Goal: Information Seeking & Learning: Compare options

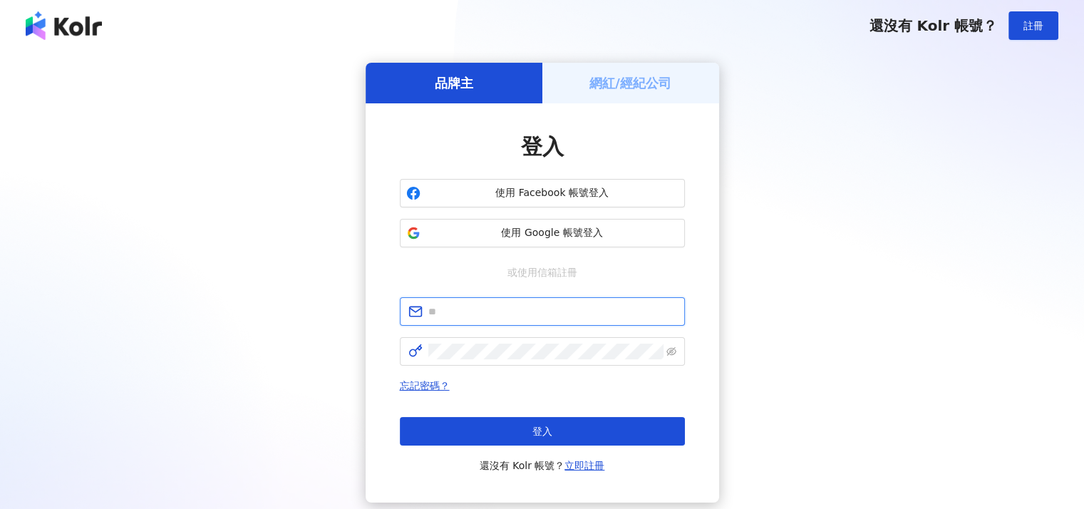
click at [531, 310] on input "text" at bounding box center [553, 312] width 248 height 16
type input "**********"
click at [521, 86] on div "品牌主" at bounding box center [454, 83] width 177 height 41
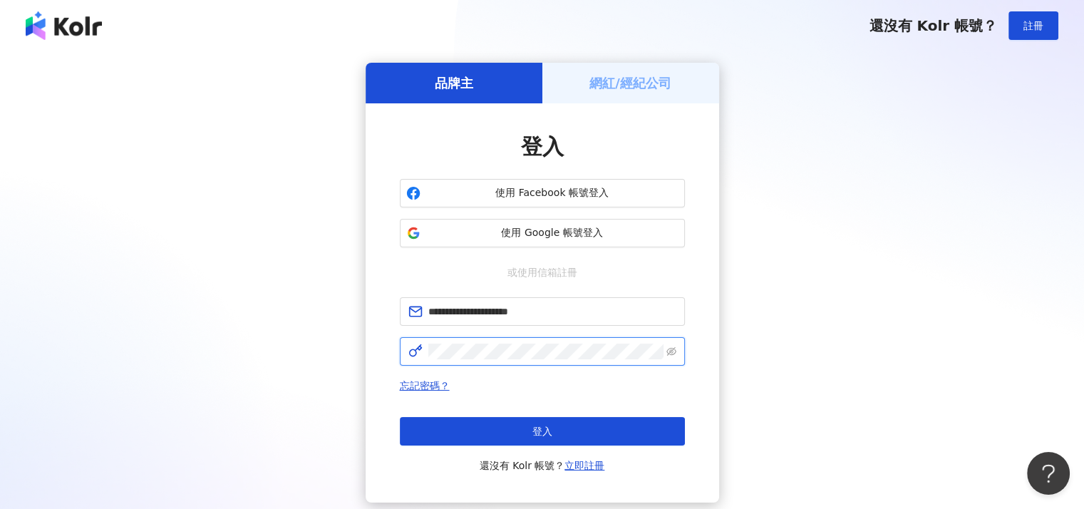
click button "登入" at bounding box center [542, 431] width 285 height 29
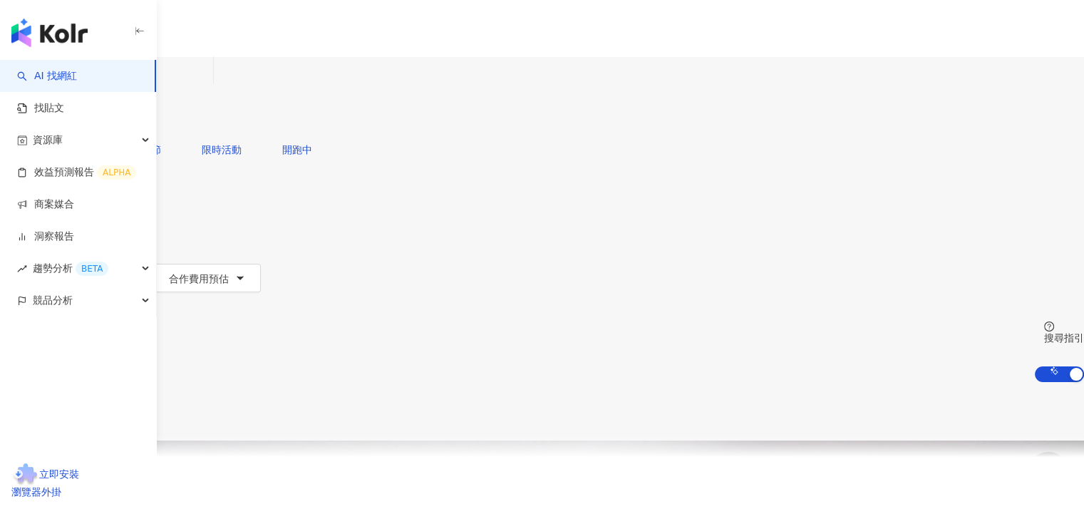
click at [494, 18] on div "繁體中文 活動訊息 [PERSON_NAME]" at bounding box center [542, 114] width 1084 height 228
click at [207, 84] on input "search" at bounding box center [150, 70] width 116 height 27
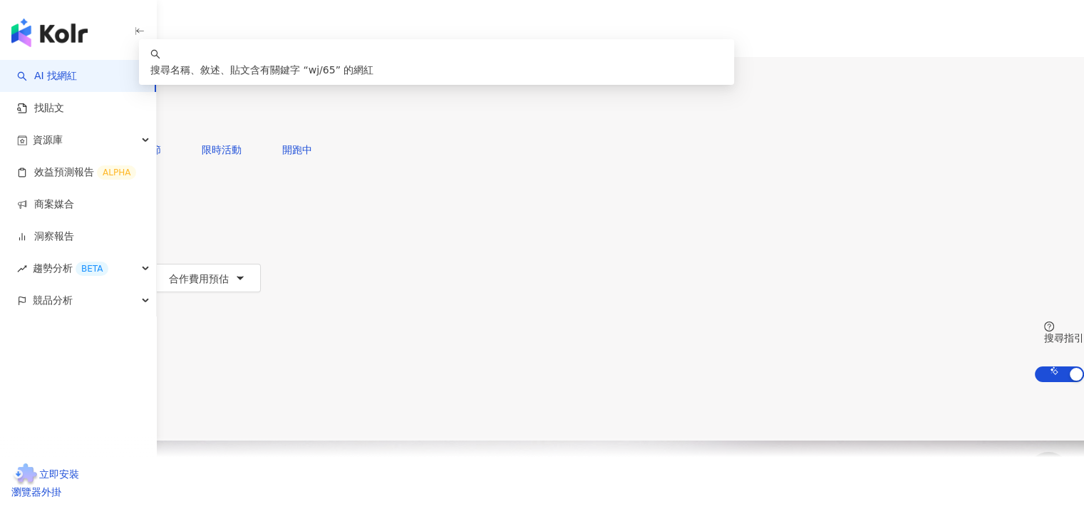
type input "*"
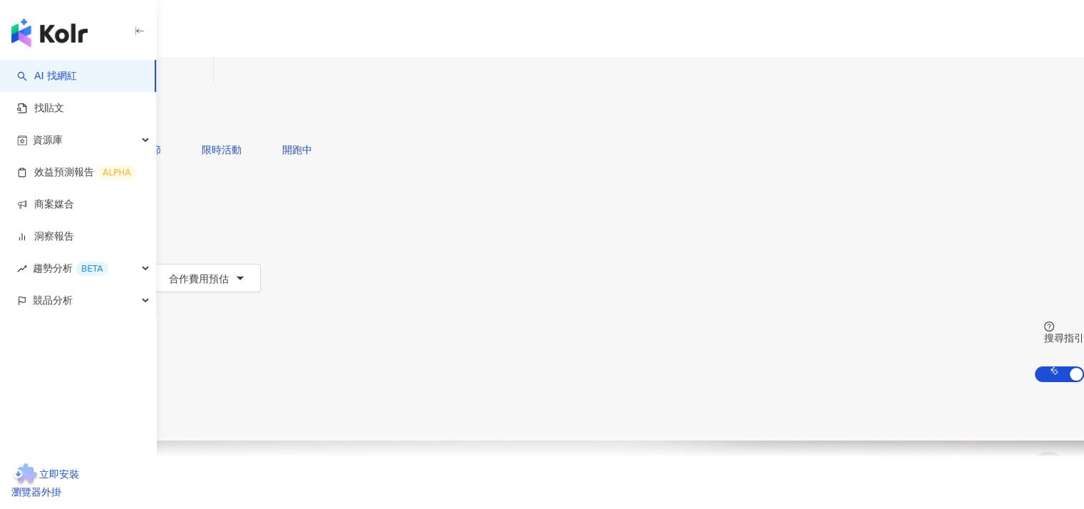
click at [52, 215] on icon "button" at bounding box center [46, 220] width 11 height 11
click at [281, 142] on span "其他" at bounding box center [265, 134] width 31 height 16
click at [568, 382] on div "共 10,000+ 筆 排序： 關聯性" at bounding box center [542, 411] width 1084 height 58
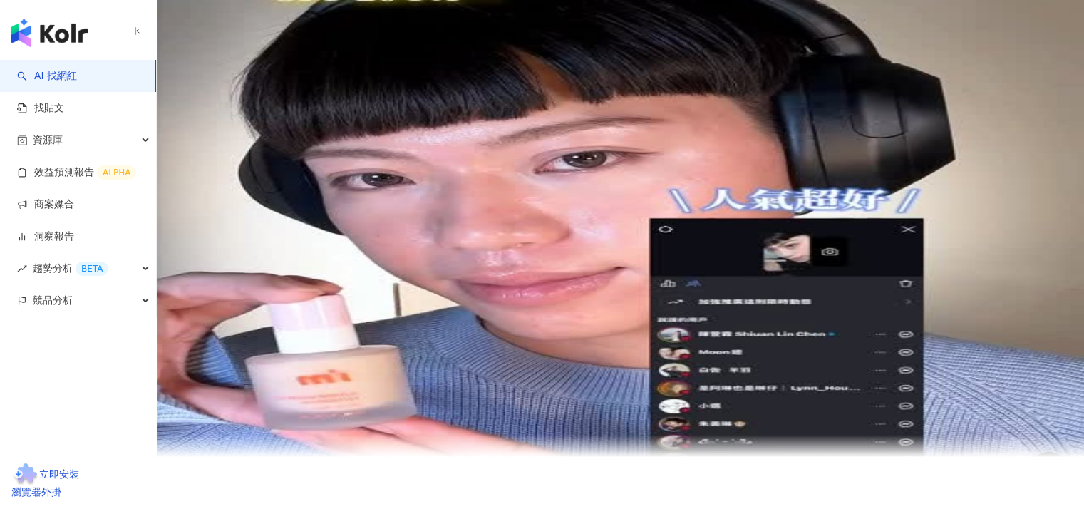
click at [67, 178] on button "類型" at bounding box center [33, 192] width 67 height 29
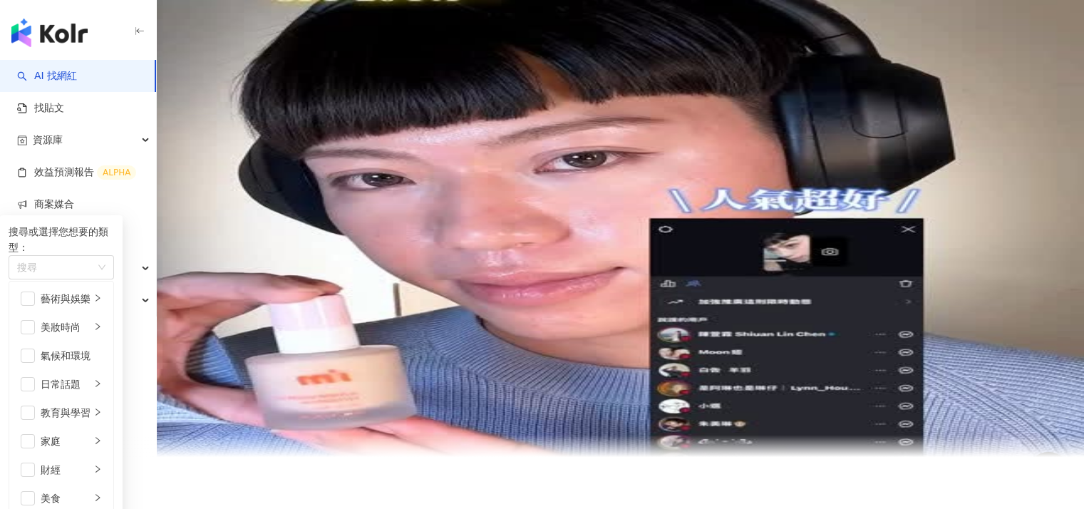
scroll to position [428, 0]
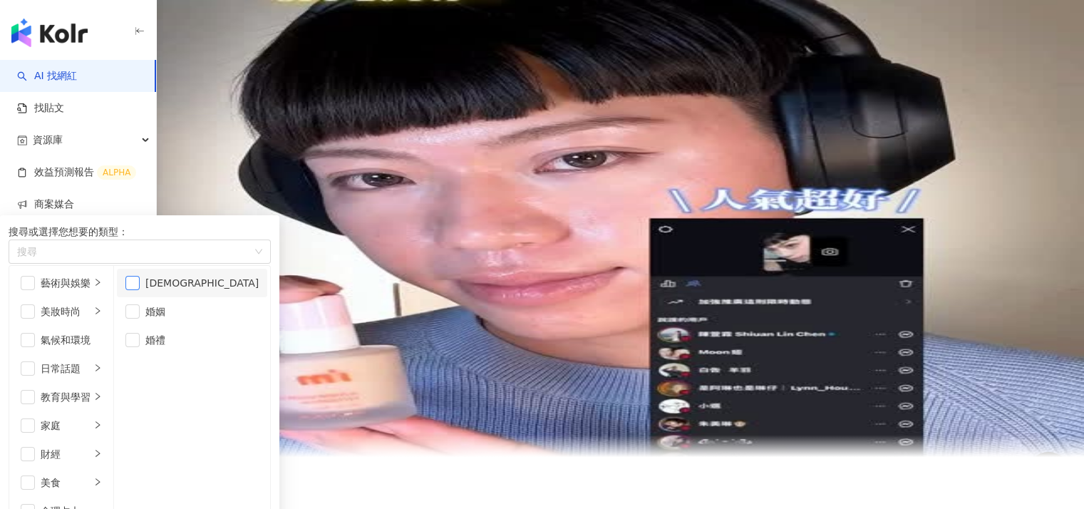
click at [140, 282] on span "button" at bounding box center [132, 283] width 14 height 14
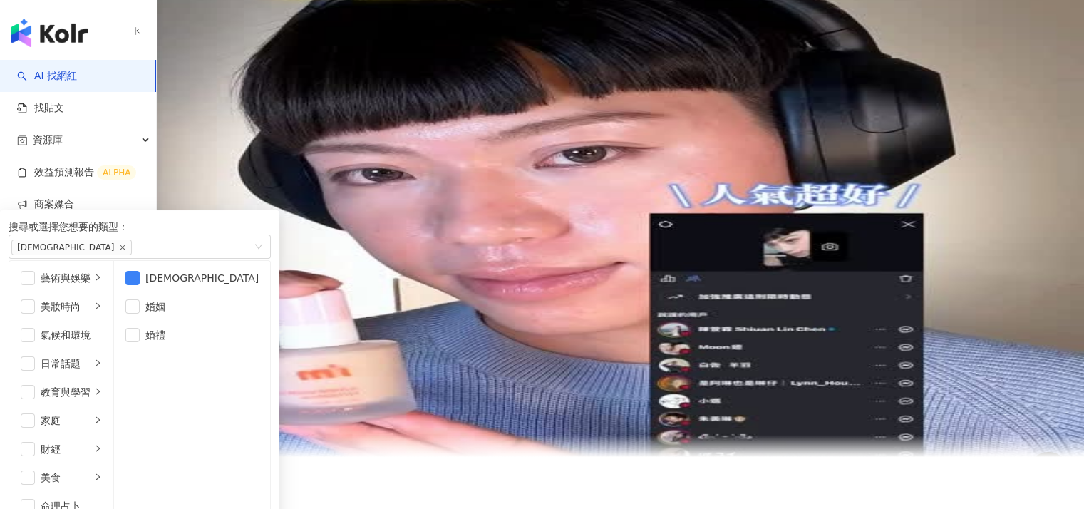
scroll to position [0, 0]
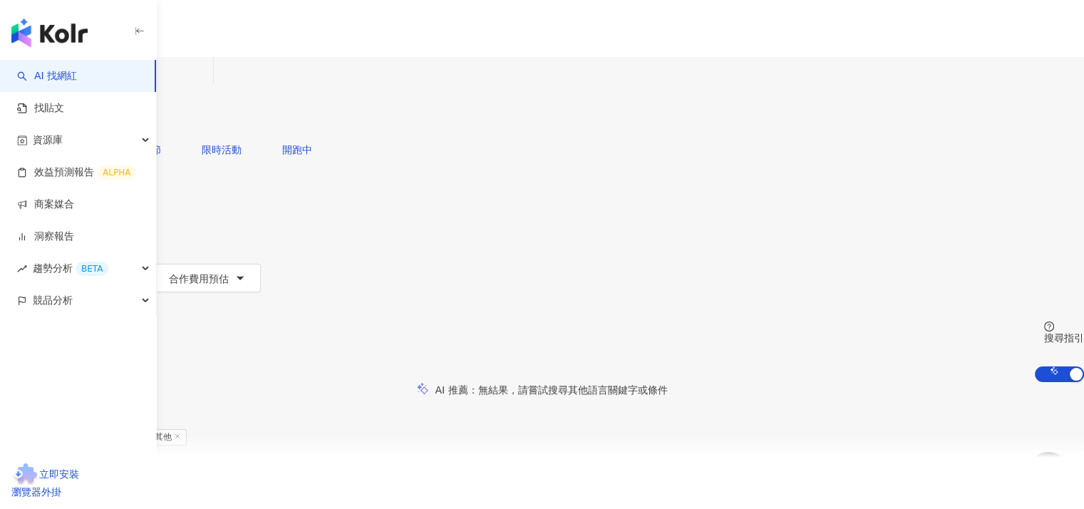
click at [67, 207] on button "性別" at bounding box center [33, 221] width 67 height 29
click at [155, 142] on span "不限" at bounding box center [139, 134] width 31 height 16
click at [232, 142] on span "男" at bounding box center [221, 134] width 21 height 16
click at [883, 136] on div "您可能感興趣： 99 狂歡購物節 限時活動 開跑中 類型 性別 追蹤數 互動率 觀看率 合作費用預估 更多篩選 不限 女 男 其他 搜尋指引 AI 開啟 AI…" at bounding box center [542, 258] width 1084 height 247
click at [676, 174] on div "不分平台 台灣 搜尋 loading 搜尋名稱、敘述、貼文含有關鍵字 “ w ” 的網紅 您可能感興趣： 99 狂歡購物節 限時活動 開跑中 類型 性別 追蹤…" at bounding box center [542, 219] width 1084 height 325
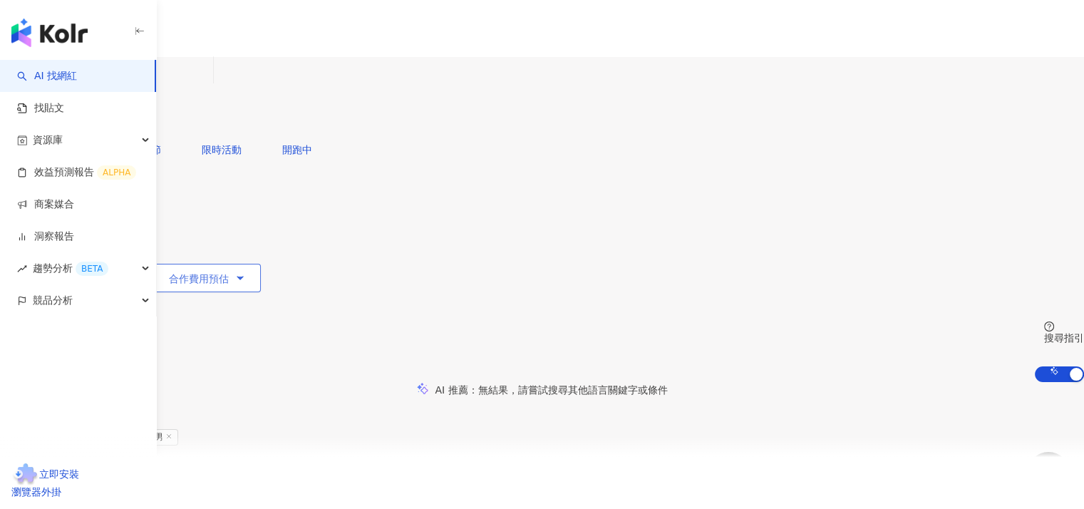
click at [261, 264] on button "合作費用預估" at bounding box center [207, 278] width 107 height 29
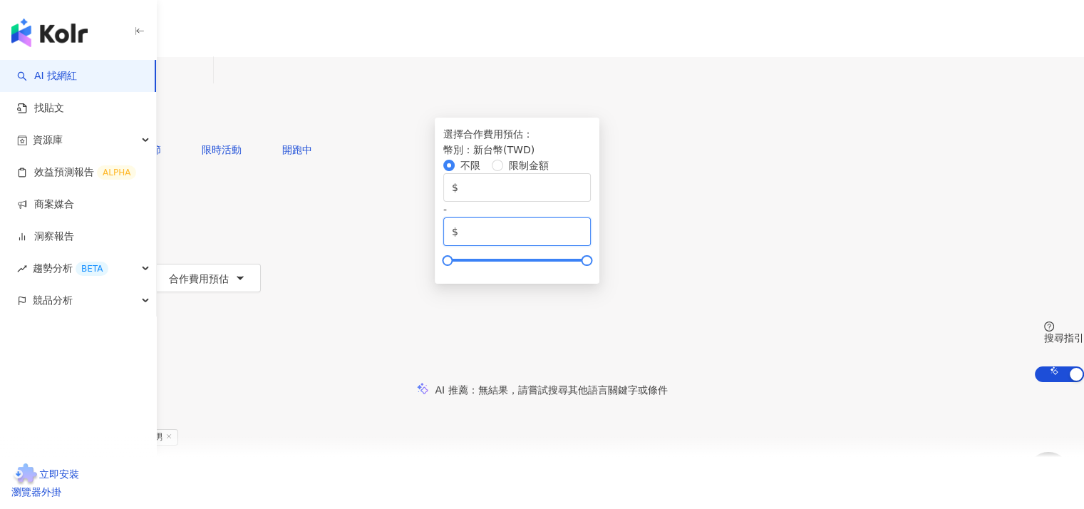
click at [583, 240] on input "*******" at bounding box center [521, 232] width 121 height 16
drag, startPoint x: 848, startPoint y: 257, endPoint x: 830, endPoint y: 260, distance: 18.1
click at [583, 240] on input "*******" at bounding box center [521, 232] width 121 height 16
type input "******"
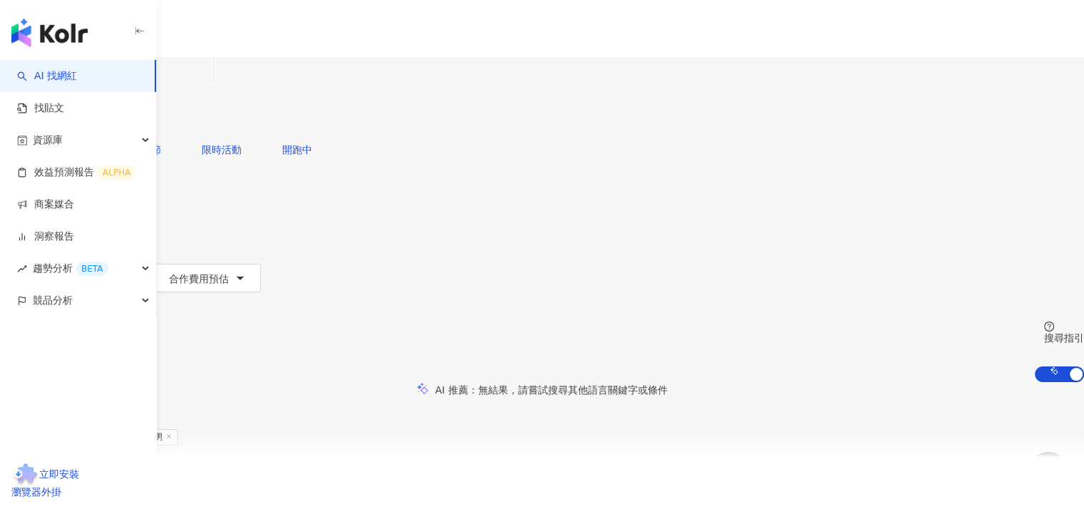
click at [884, 143] on div "您可能感興趣： 99 狂歡購物節 限時活動 開跑中 類型 性別 追蹤數 互動率 觀看率 合作費用預估 更多篩選 不限 女 男 其他 選擇合作費用預估 ： 幣別…" at bounding box center [542, 258] width 1084 height 247
click at [90, 369] on div "button" at bounding box center [78, 364] width 157 height 94
